Goal: Information Seeking & Learning: Learn about a topic

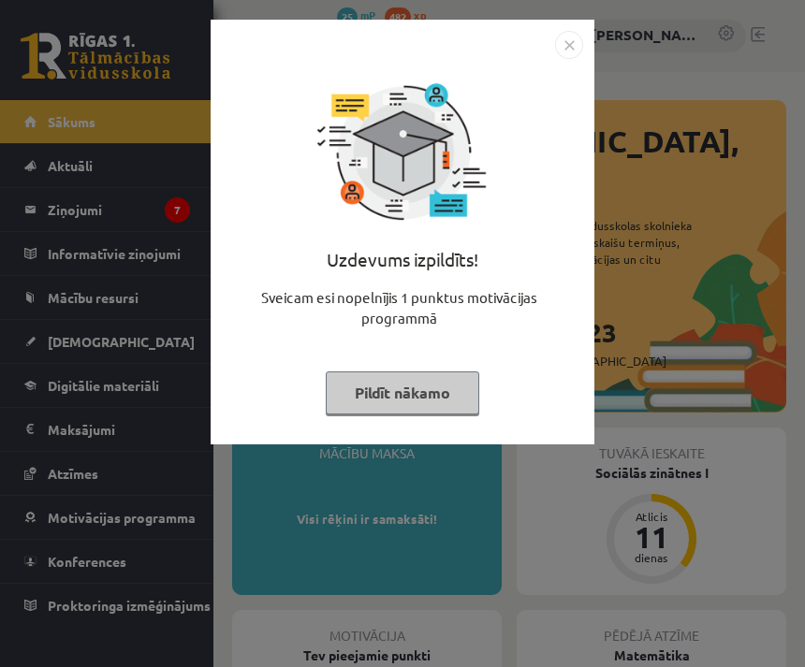
click at [561, 56] on img "Close" at bounding box center [569, 45] width 28 height 28
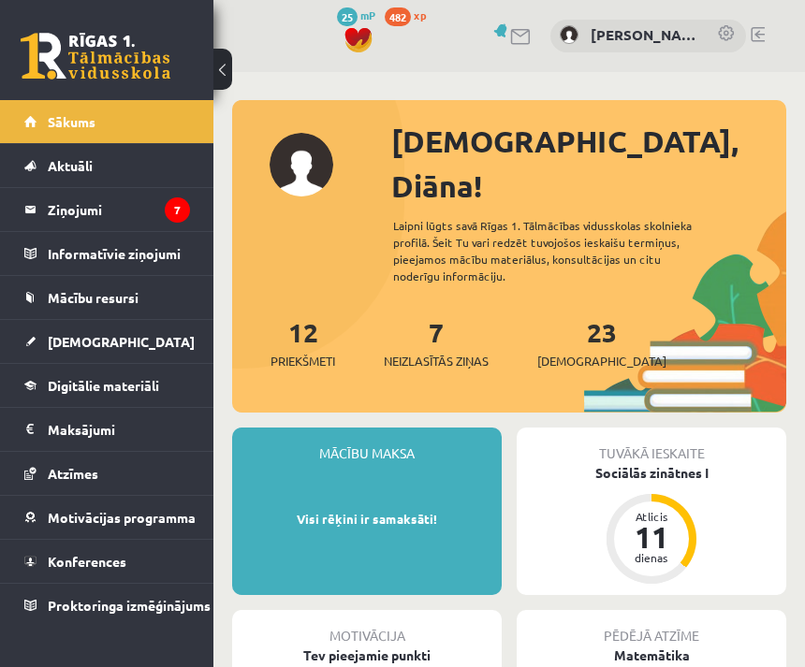
click at [161, 215] on legend "Ziņojumi 7" at bounding box center [119, 209] width 142 height 43
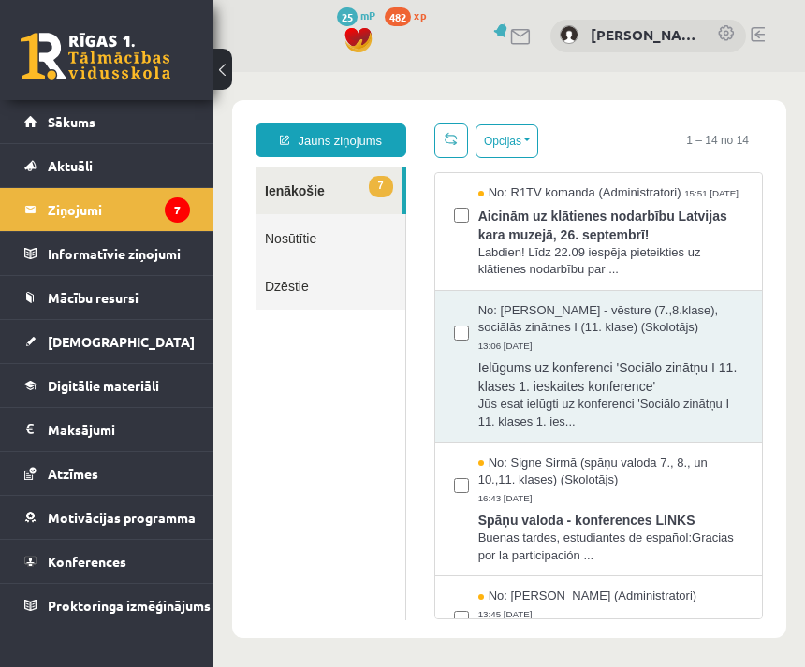
click at [178, 397] on link "Digitālie materiāli" at bounding box center [107, 385] width 166 height 43
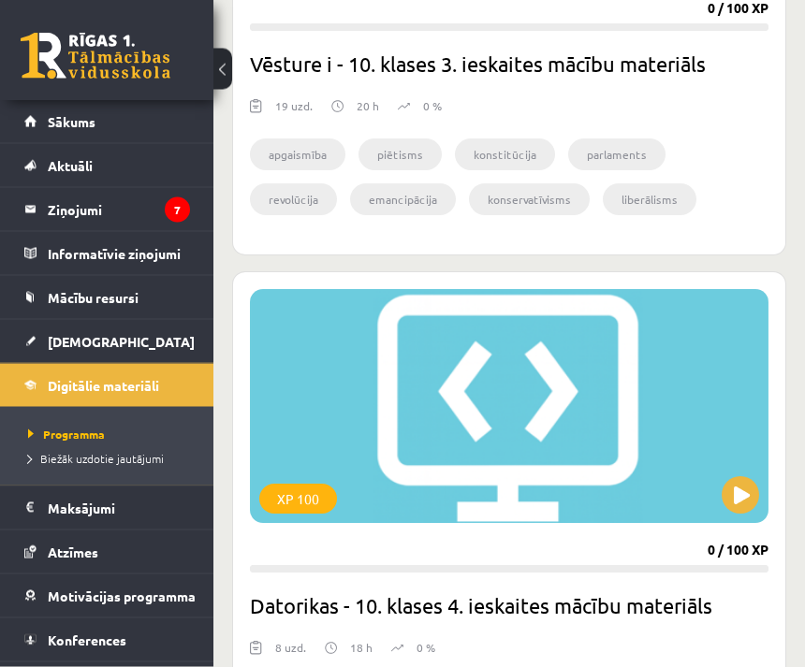
scroll to position [794, 0]
click at [168, 549] on link "Atzīmes" at bounding box center [107, 552] width 166 height 43
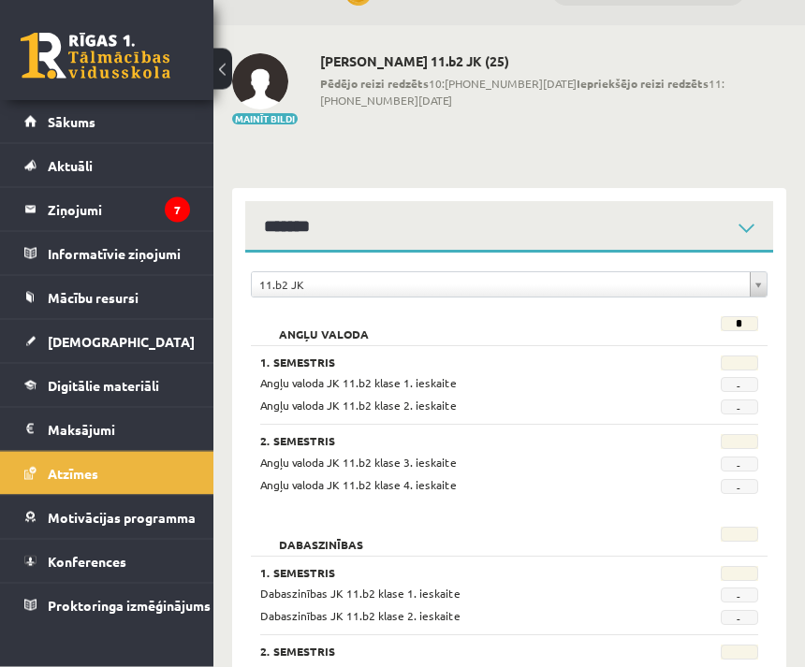
scroll to position [49, 0]
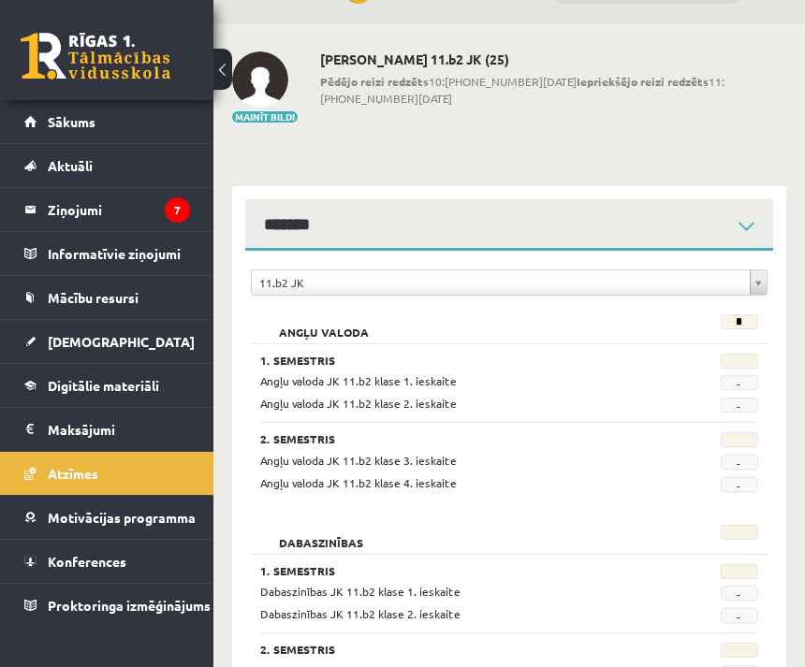
click at [174, 522] on span "Motivācijas programma" at bounding box center [122, 517] width 148 height 17
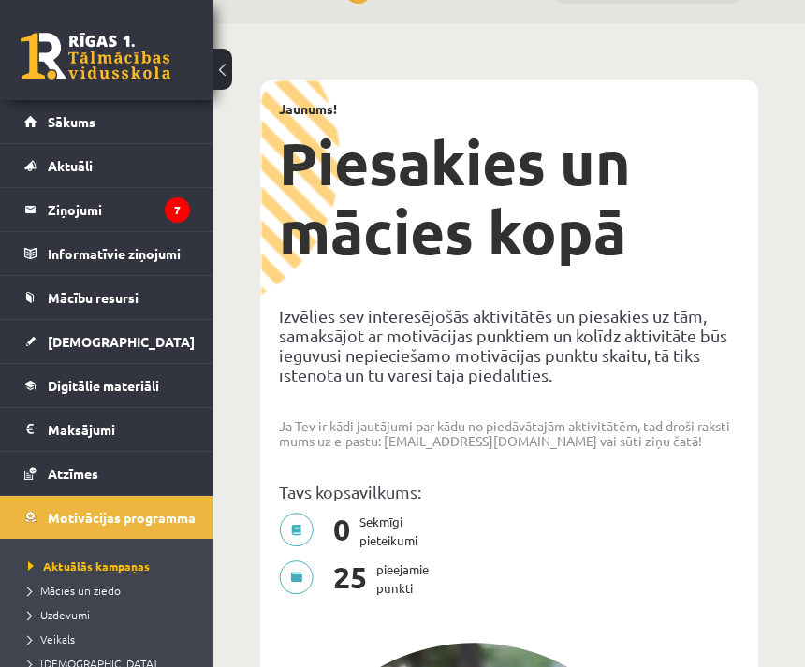
click at [188, 336] on link "[DEMOGRAPHIC_DATA]" at bounding box center [107, 341] width 166 height 43
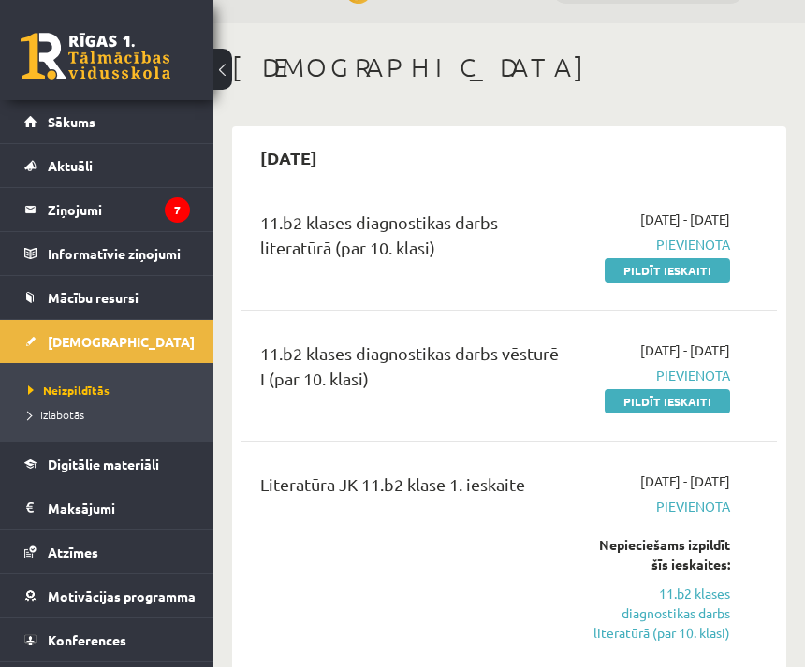
click at [184, 468] on link "Digitālie materiāli" at bounding box center [107, 464] width 166 height 43
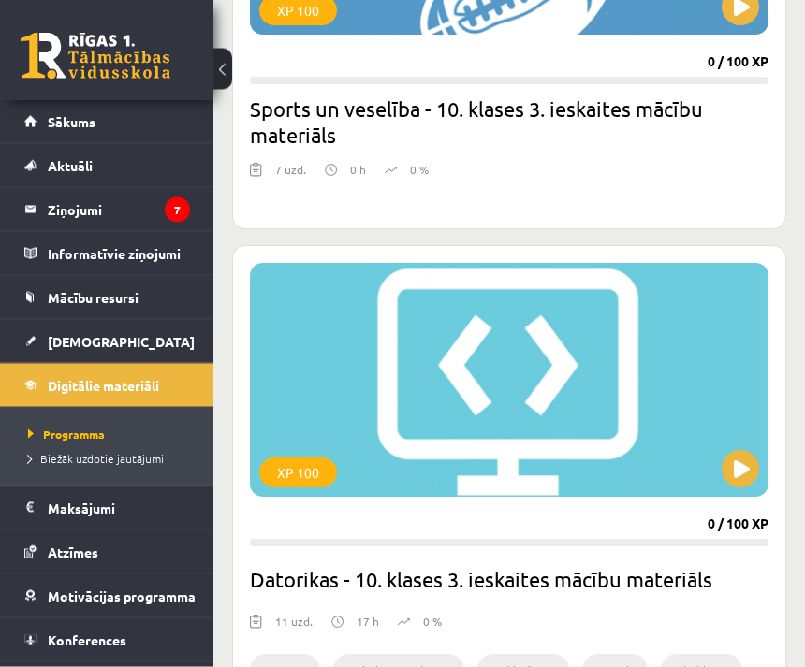
scroll to position [3776, 0]
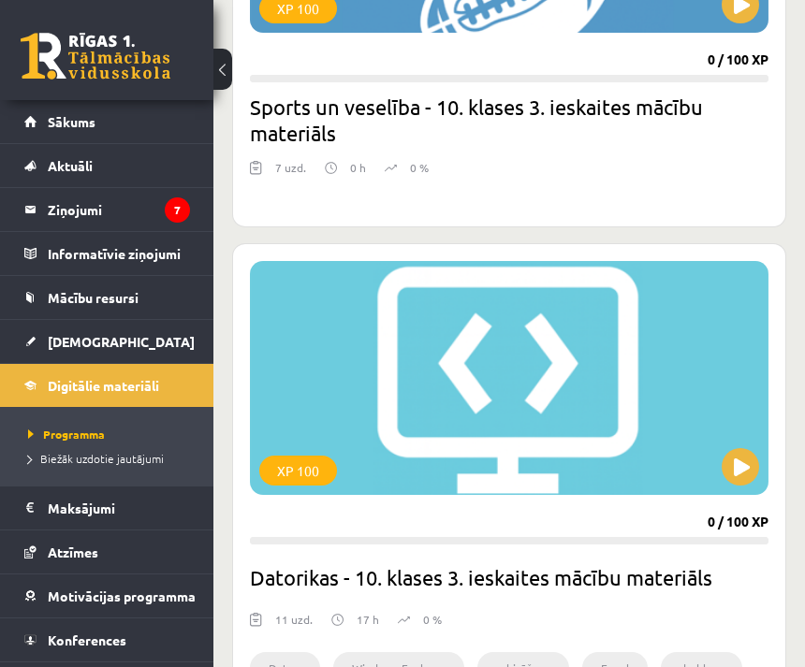
click at [185, 342] on link "[DEMOGRAPHIC_DATA]" at bounding box center [107, 341] width 166 height 43
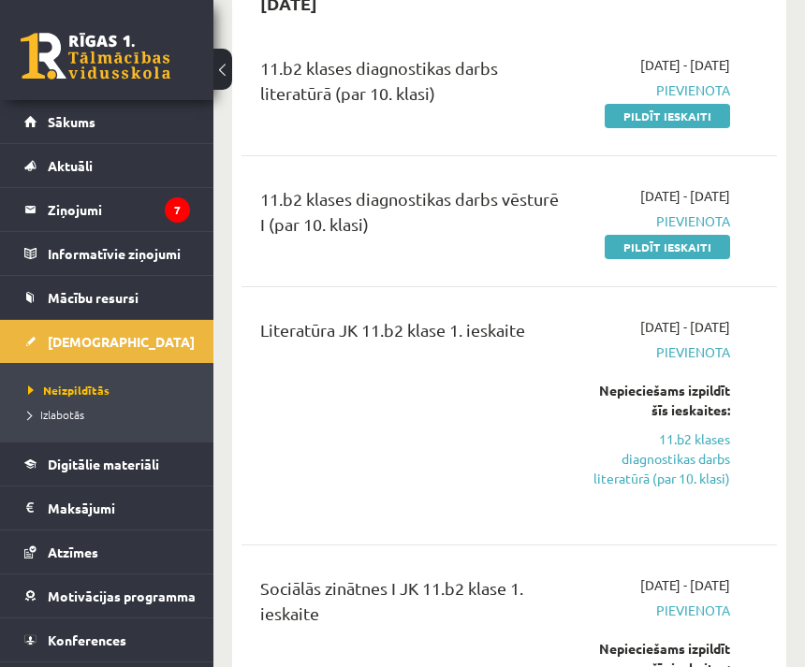
scroll to position [167, 0]
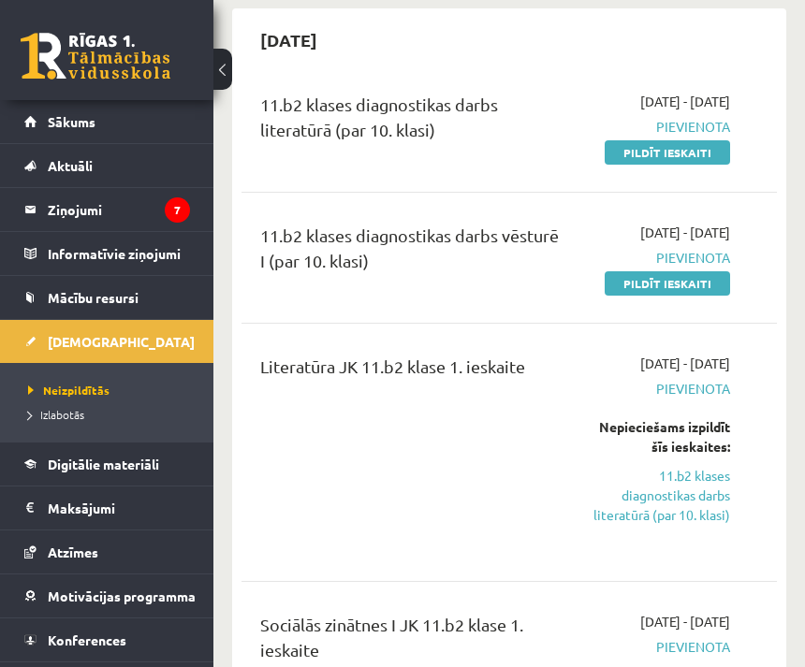
click at [167, 453] on link "Digitālie materiāli" at bounding box center [107, 464] width 166 height 43
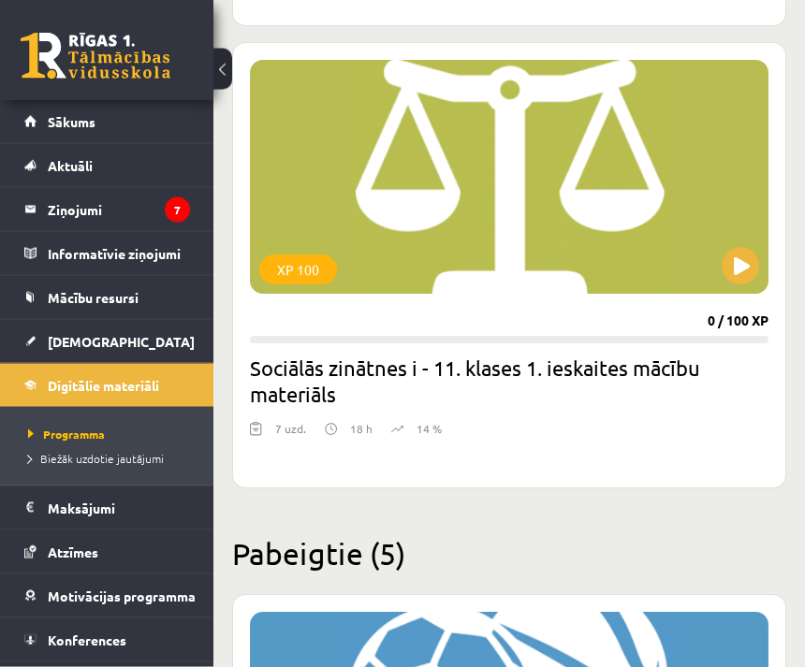
scroll to position [6762, 0]
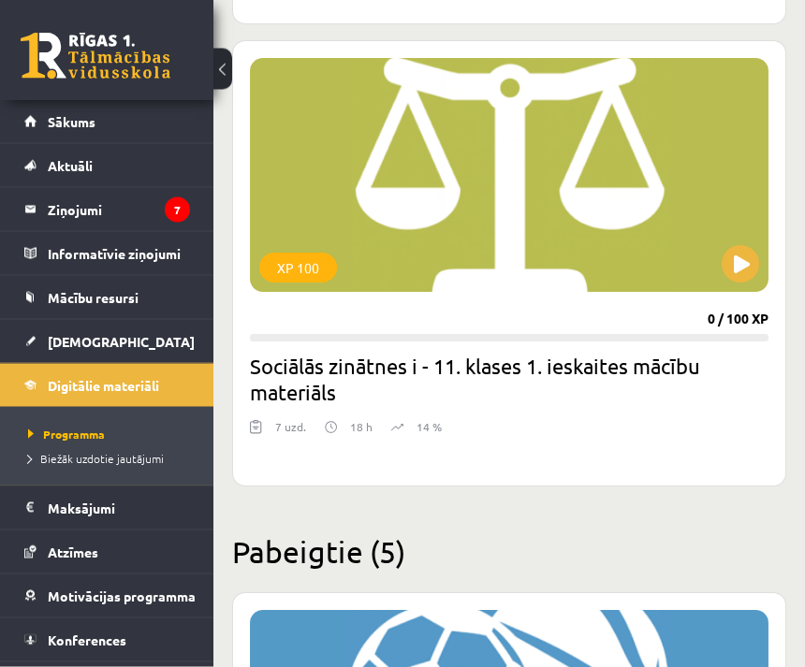
click at [729, 194] on div "XP 100" at bounding box center [509, 176] width 518 height 234
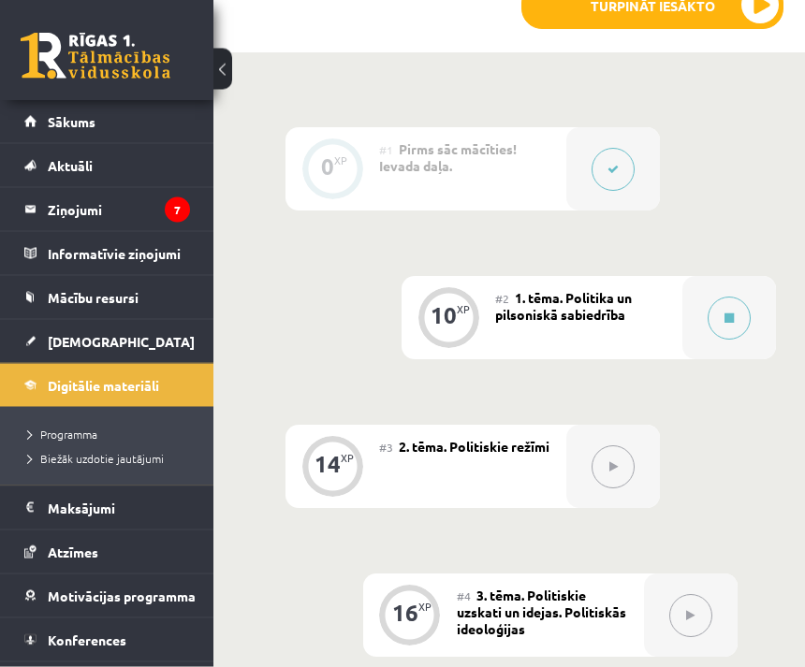
scroll to position [557, 51]
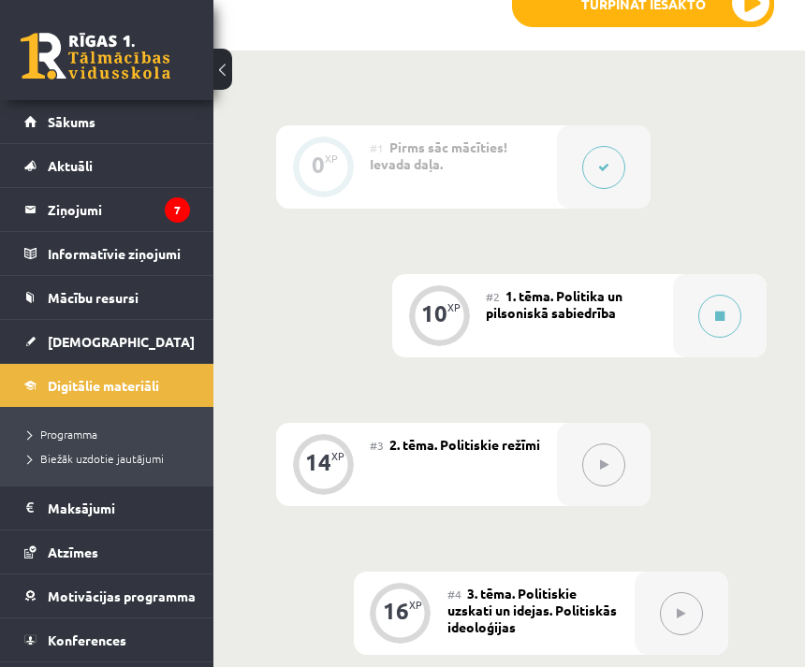
click at [731, 317] on button at bounding box center [719, 316] width 43 height 43
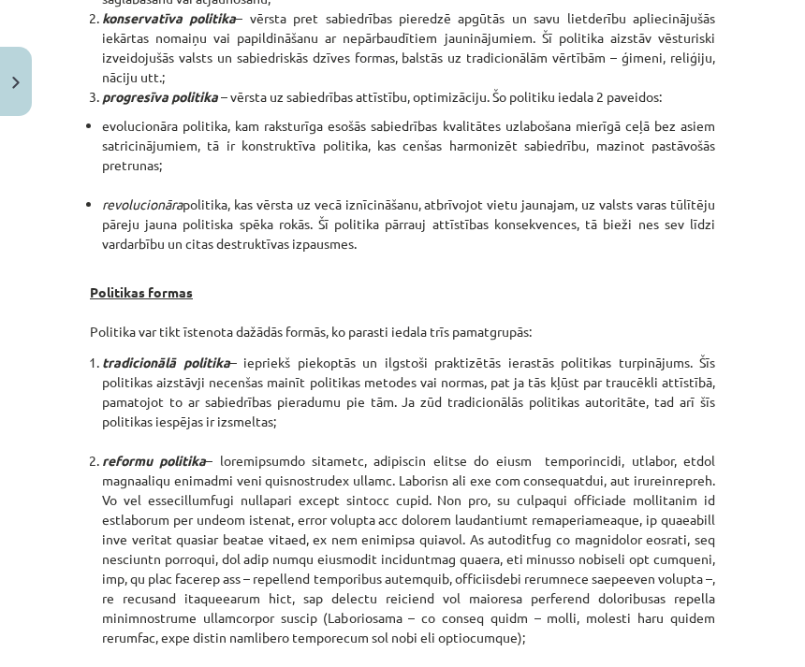
scroll to position [936, 0]
